Goal: Understand process/instructions: Learn how to perform a task or action

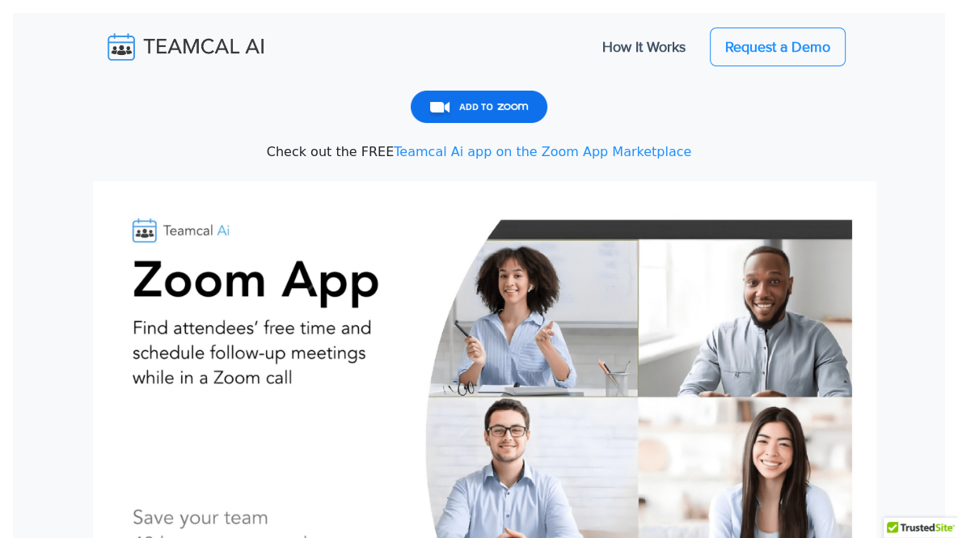
click at [702, 45] on link "How It Works" at bounding box center [644, 47] width 116 height 34
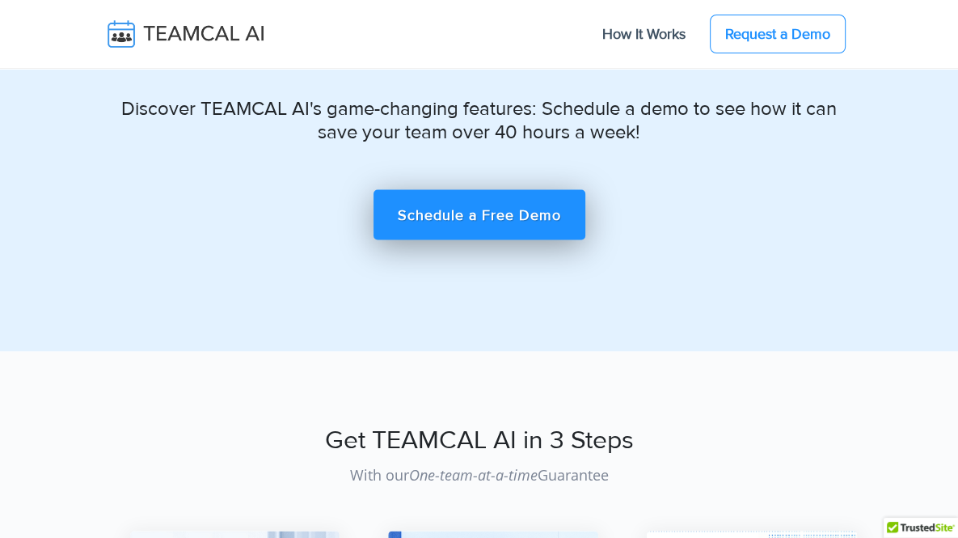
scroll to position [11979, 0]
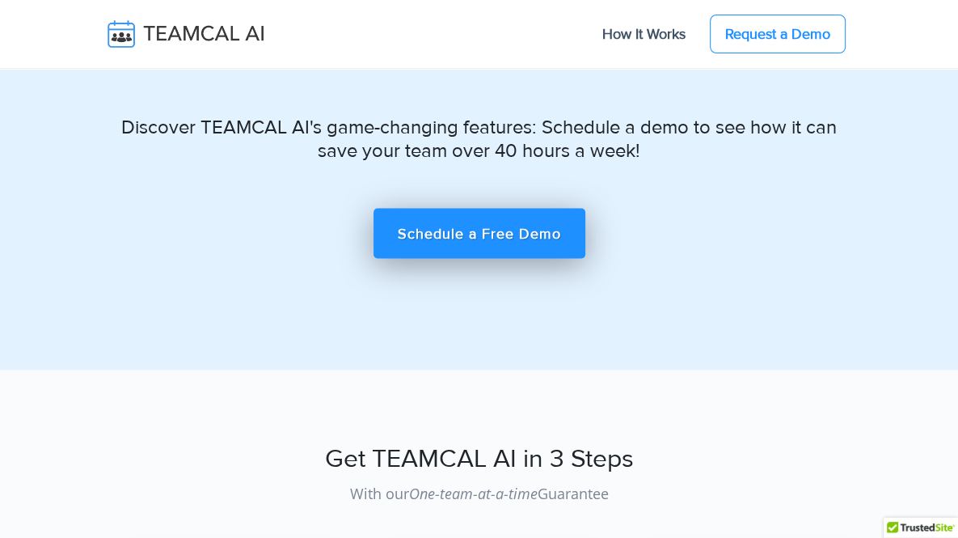
drag, startPoint x: 962, startPoint y: 32, endPoint x: 910, endPoint y: 446, distance: 418.2
